Goal: Task Accomplishment & Management: Manage account settings

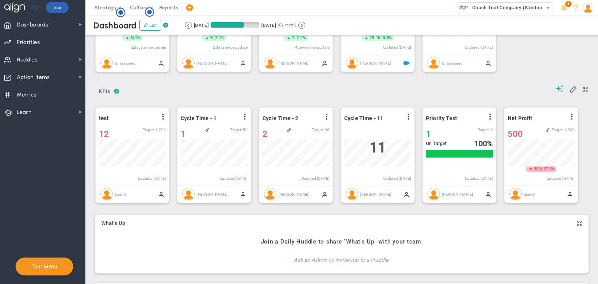
scroll to position [84, 0]
click at [591, 2] on span at bounding box center [588, 8] width 12 height 16
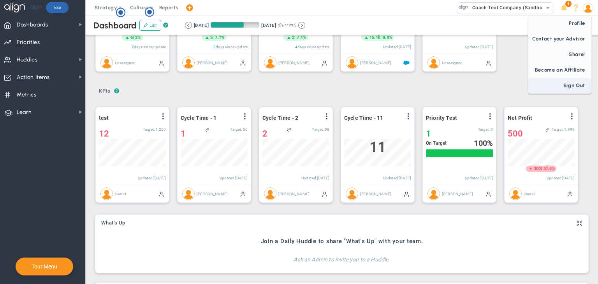
click at [574, 83] on span "Sign Out" at bounding box center [560, 86] width 63 height 16
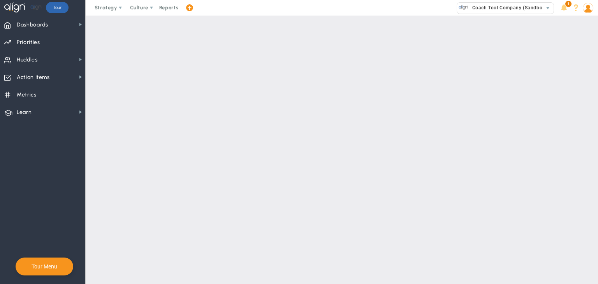
scroll to position [0, 0]
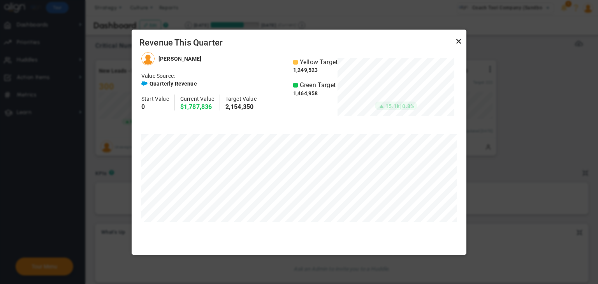
click at [458, 43] on link "Close" at bounding box center [458, 41] width 9 height 9
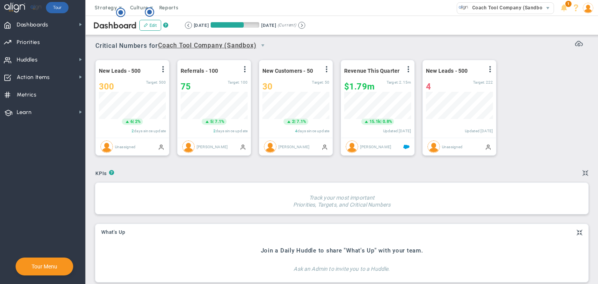
click at [586, 7] on img at bounding box center [588, 8] width 11 height 11
click at [577, 82] on span "Sign Out" at bounding box center [560, 86] width 63 height 16
